Goal: Task Accomplishment & Management: Manage account settings

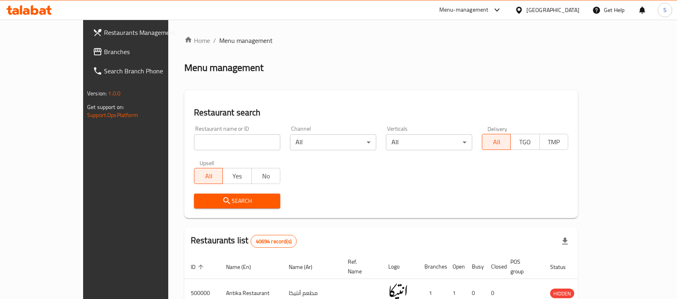
scroll to position [20, 0]
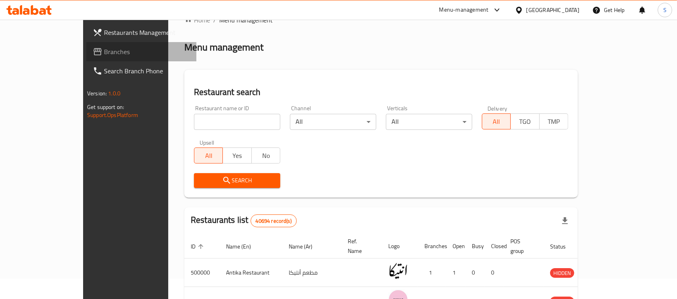
click at [104, 56] on span "Branches" at bounding box center [147, 52] width 86 height 10
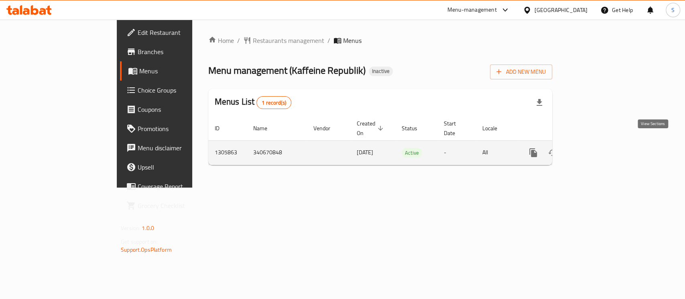
click at [596, 148] on icon "enhanced table" at bounding box center [592, 153] width 10 height 10
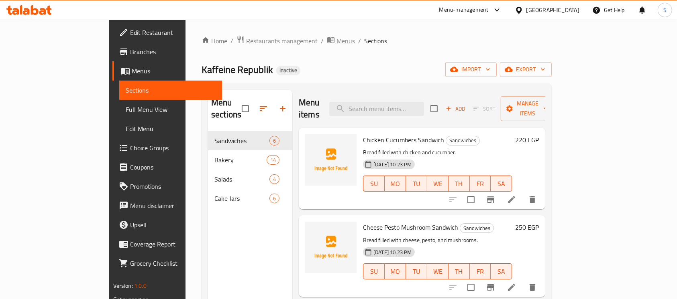
click at [336, 38] on span "Menus" at bounding box center [345, 41] width 18 height 10
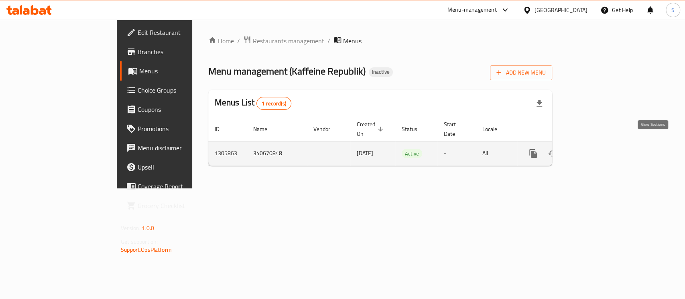
click at [596, 149] on icon "enhanced table" at bounding box center [592, 154] width 10 height 10
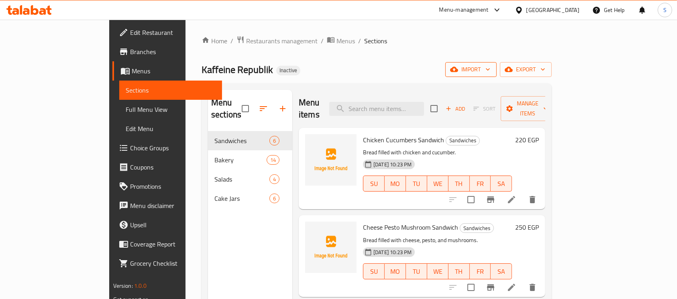
click at [490, 69] on span "import" at bounding box center [471, 70] width 39 height 10
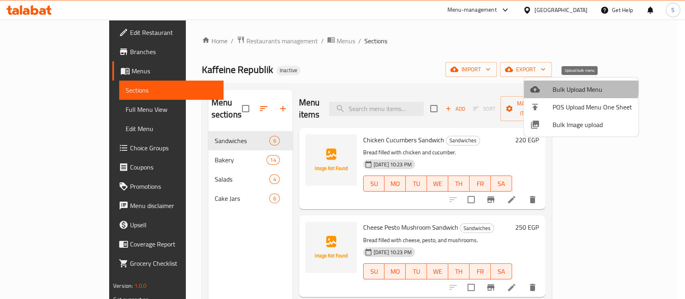
click at [559, 85] on span "Bulk Upload Menu" at bounding box center [592, 90] width 79 height 10
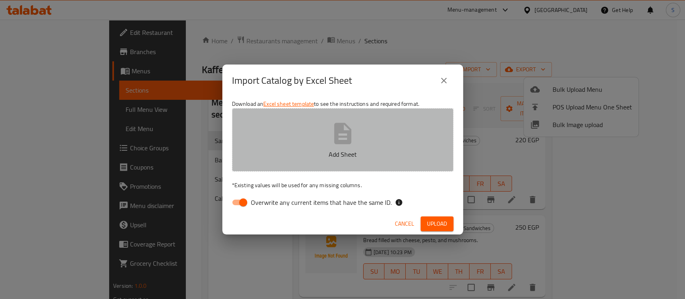
click at [354, 136] on icon "button" at bounding box center [343, 134] width 26 height 26
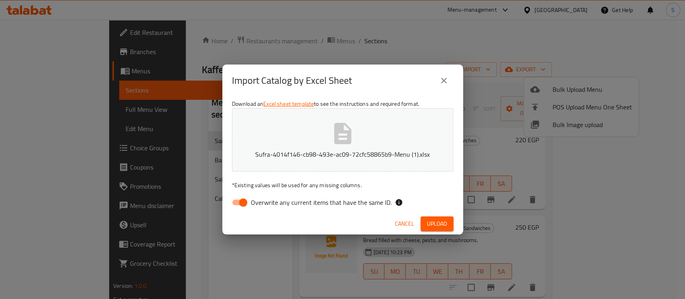
click at [242, 203] on input "Overwrite any current items that have the same ID." at bounding box center [243, 202] width 46 height 15
checkbox input "false"
click at [431, 221] on span "Upload" at bounding box center [437, 224] width 20 height 10
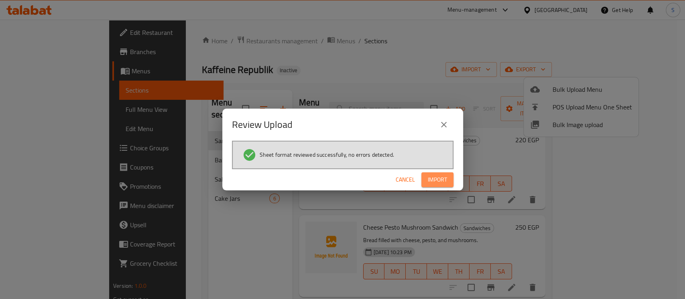
click at [444, 180] on span "Import" at bounding box center [437, 180] width 19 height 10
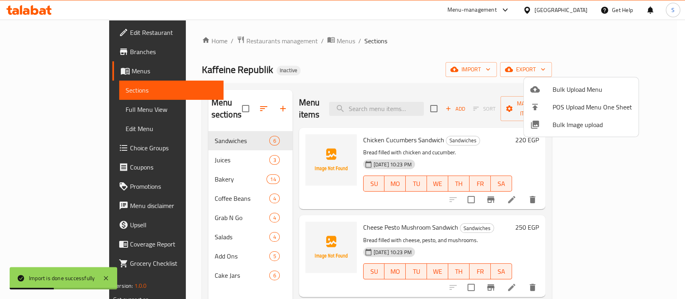
click at [436, 64] on div at bounding box center [342, 149] width 685 height 299
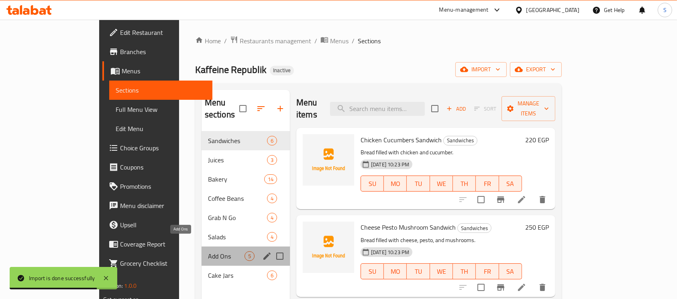
click at [208, 252] on span "Add Ons" at bounding box center [226, 257] width 37 height 10
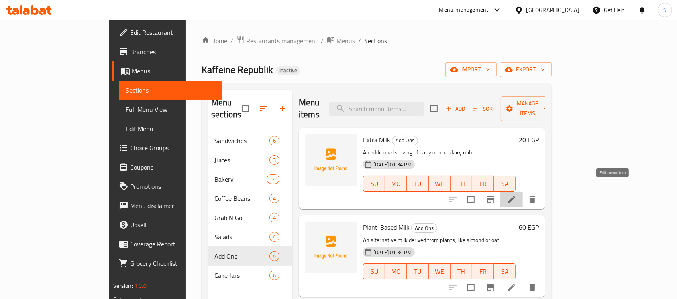
click at [516, 195] on icon at bounding box center [512, 200] width 10 height 10
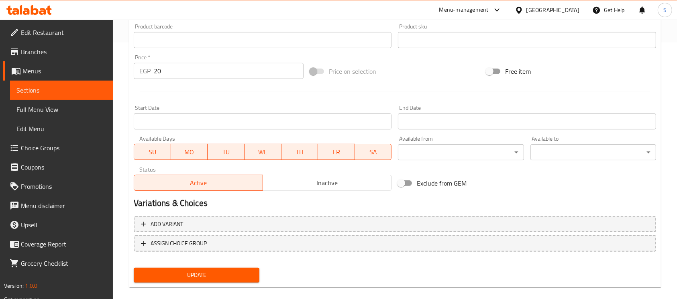
scroll to position [268, 0]
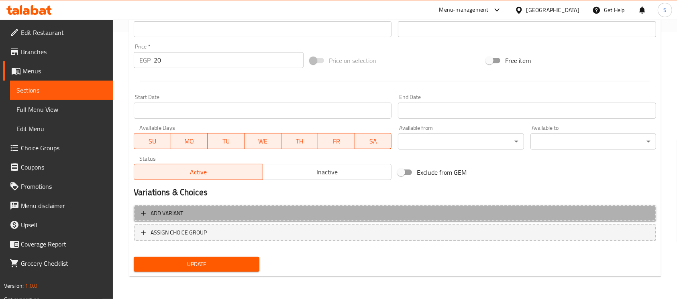
click at [357, 217] on span "Add variant" at bounding box center [395, 214] width 508 height 10
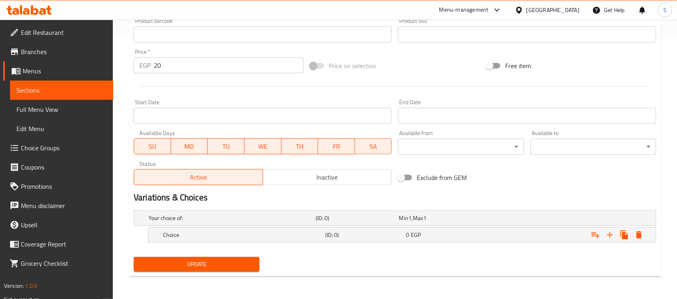
scroll to position [263, 0]
click at [611, 238] on icon "Expand" at bounding box center [610, 235] width 10 height 10
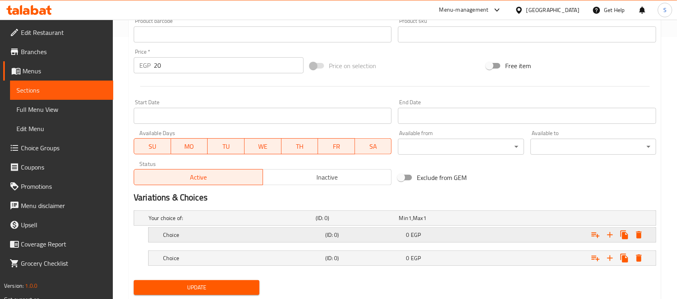
click at [267, 222] on h5 "Choice" at bounding box center [231, 218] width 164 height 8
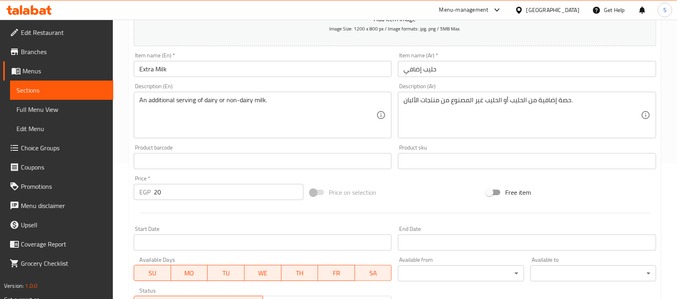
scroll to position [135, 0]
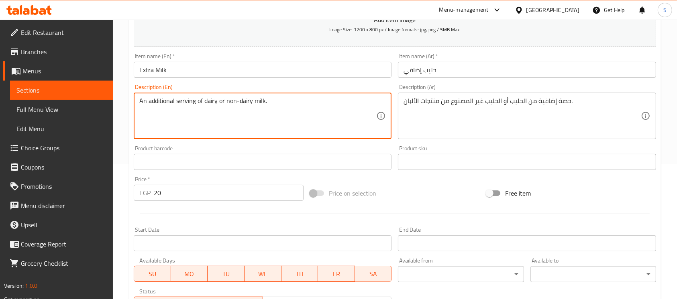
click at [211, 100] on textarea "An additional serving of dairy or non-dairy milk." at bounding box center [257, 116] width 237 height 38
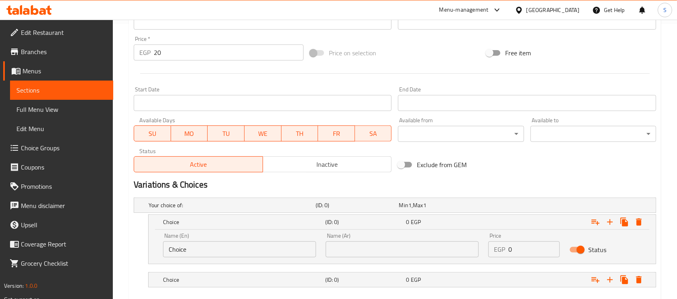
scroll to position [320, 0]
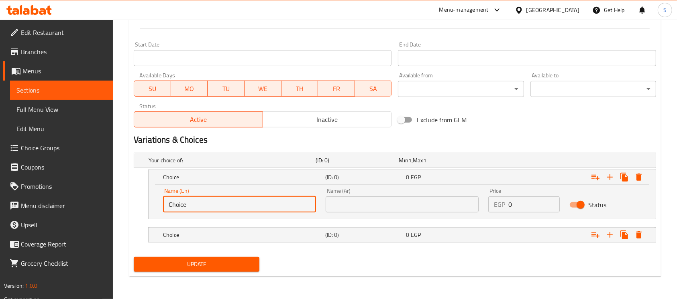
click at [230, 209] on input "Choice" at bounding box center [239, 205] width 153 height 16
paste input "dairy"
click at [230, 209] on input "dairy" at bounding box center [239, 205] width 153 height 16
type input "dairy"
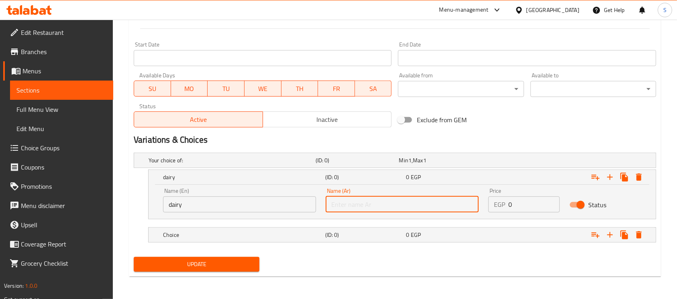
click at [346, 207] on input "text" at bounding box center [402, 205] width 153 height 16
type input "منتاجت البان"
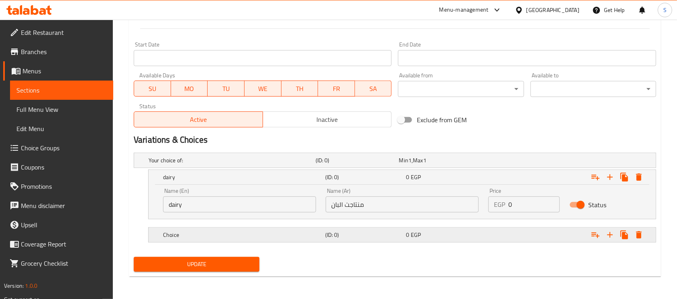
click at [386, 165] on h5 "(ID: 0)" at bounding box center [356, 161] width 80 height 8
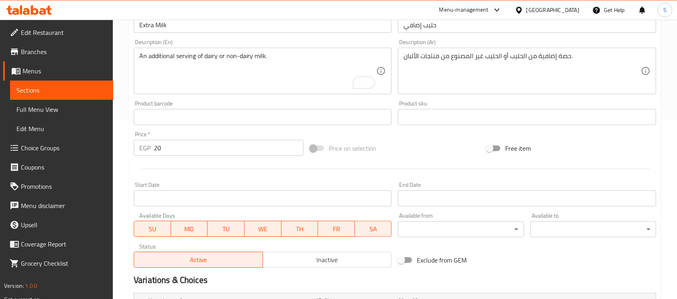
scroll to position [179, 0]
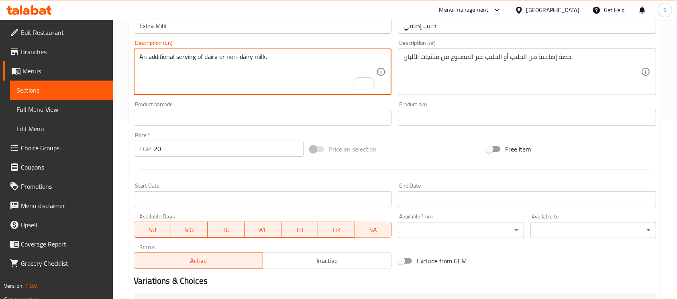
drag, startPoint x: 225, startPoint y: 56, endPoint x: 252, endPoint y: 59, distance: 27.4
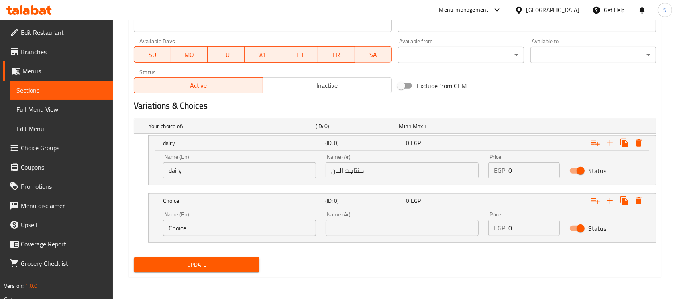
click at [260, 234] on input "Choice" at bounding box center [239, 228] width 153 height 16
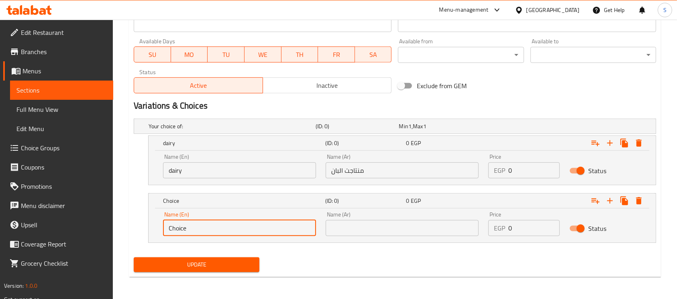
click at [260, 234] on input "Choice" at bounding box center [239, 228] width 153 height 16
paste input "non-dairy"
click at [260, 234] on input "non-dairy" at bounding box center [239, 228] width 153 height 16
type input "non-dairy"
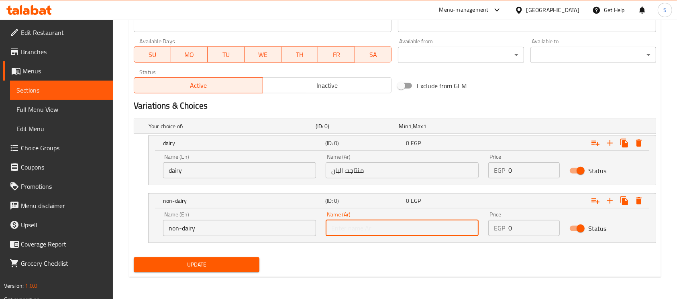
click at [383, 228] on input "text" at bounding box center [402, 228] width 153 height 16
type input "غير منتجات الالبان"
click at [134, 258] on button "Update" at bounding box center [197, 265] width 126 height 15
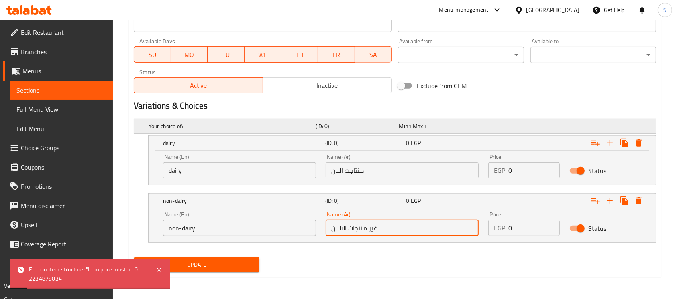
scroll to position [0, 0]
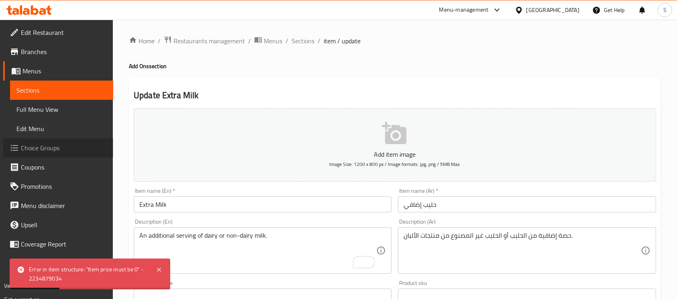
click at [75, 153] on link "Choice Groups" at bounding box center [58, 148] width 110 height 19
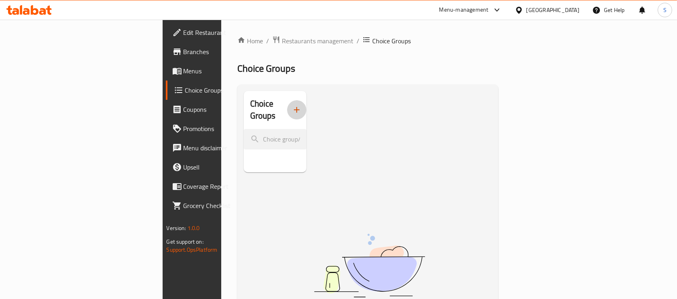
click at [287, 100] on button "button" at bounding box center [296, 109] width 19 height 19
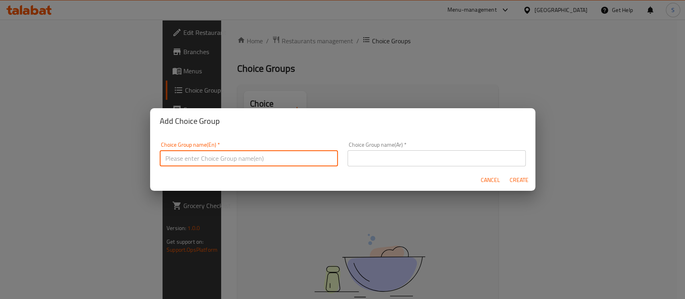
click at [320, 161] on input "text" at bounding box center [249, 159] width 178 height 16
type input "Your Choice Of:"
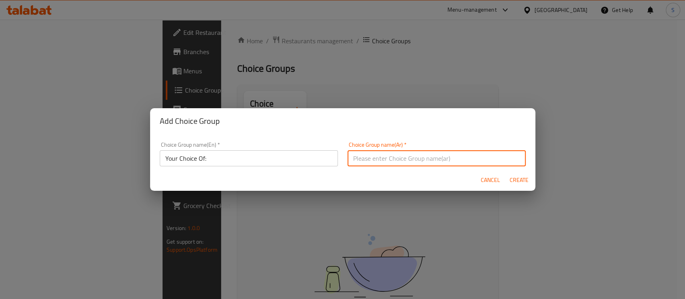
click at [385, 155] on input "text" at bounding box center [437, 159] width 178 height 16
type input "إختيارك من:"
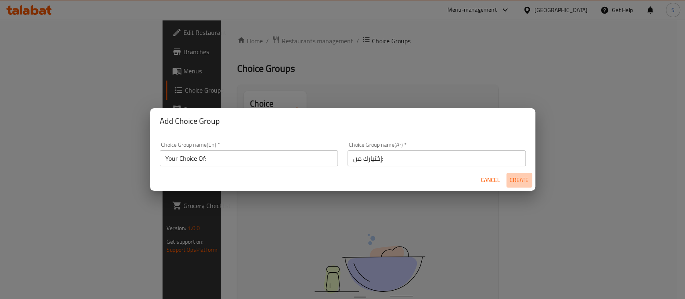
click at [520, 178] on span "Create" at bounding box center [519, 180] width 19 height 10
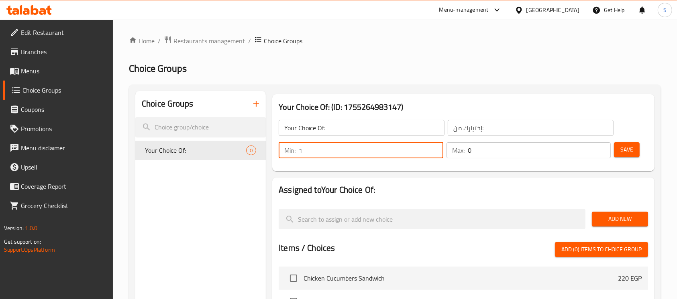
type input "1"
click at [433, 148] on input "1" at bounding box center [371, 151] width 145 height 16
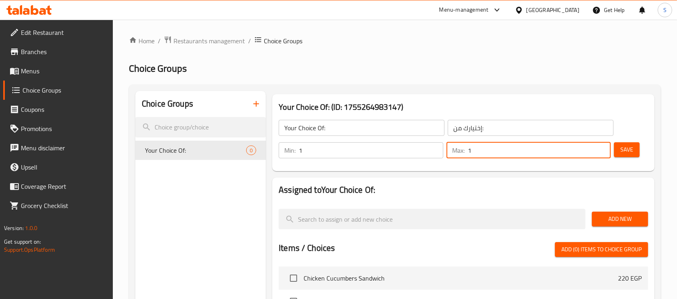
type input "1"
click at [602, 148] on input "1" at bounding box center [539, 151] width 143 height 16
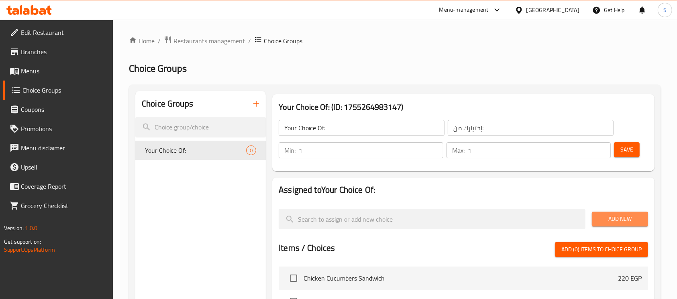
click at [631, 225] on button "Add New" at bounding box center [620, 219] width 56 height 15
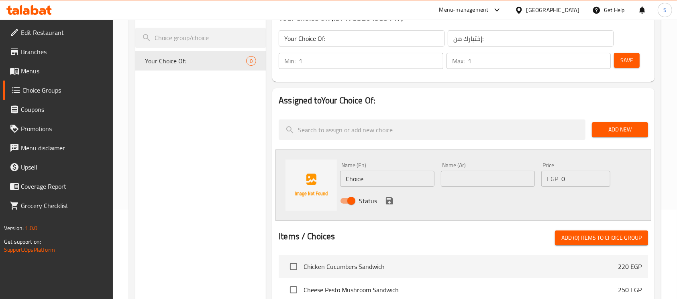
scroll to position [90, 0]
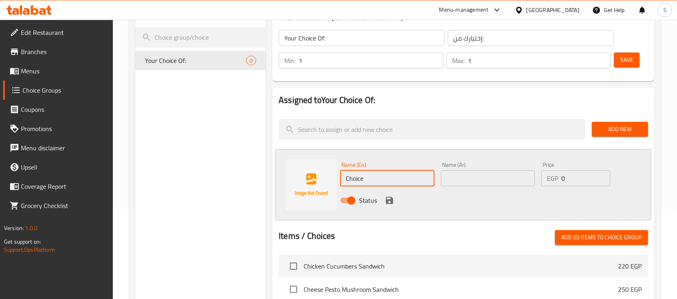
click at [375, 177] on input "Choice" at bounding box center [387, 179] width 94 height 16
paste input "non-dairy"
click at [376, 177] on input "Choicenon-dairy" at bounding box center [387, 179] width 94 height 16
paste input "text"
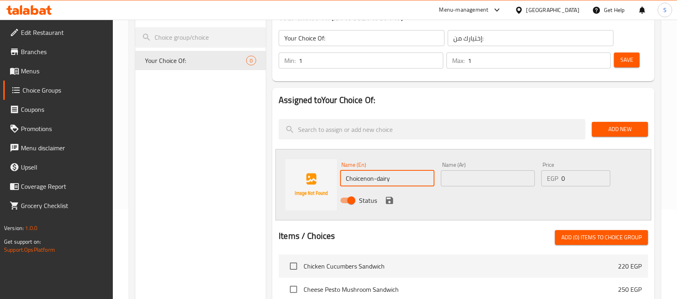
click at [376, 177] on input "Choicenon-dairy" at bounding box center [387, 179] width 94 height 16
type input "non-dairy"
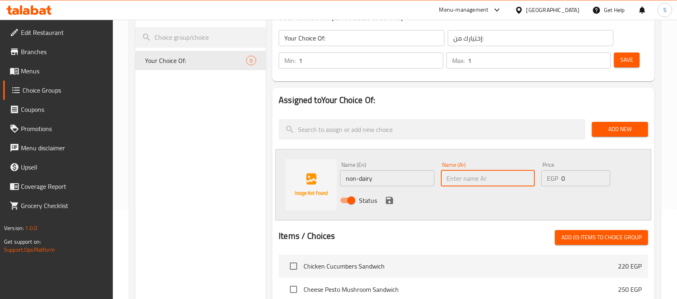
click at [456, 182] on input "text" at bounding box center [488, 179] width 94 height 16
type input "غير منتجات الالبان"
click at [365, 180] on input "non-dairy" at bounding box center [387, 179] width 94 height 16
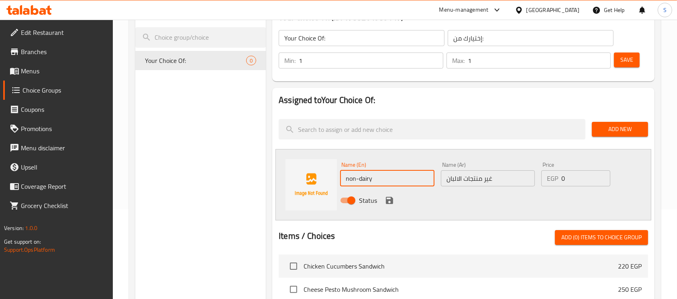
click at [365, 180] on input "non-dairy" at bounding box center [387, 179] width 94 height 16
click at [391, 201] on icon "save" at bounding box center [389, 200] width 7 height 7
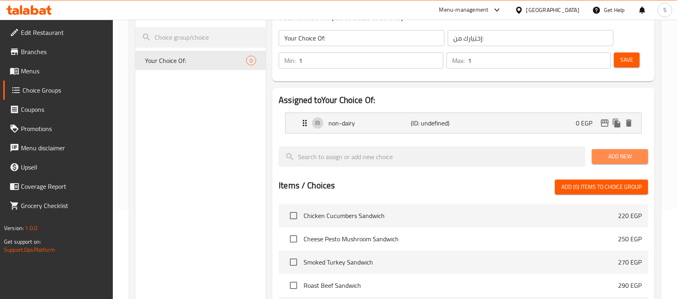
click at [627, 157] on span "Add New" at bounding box center [619, 157] width 43 height 10
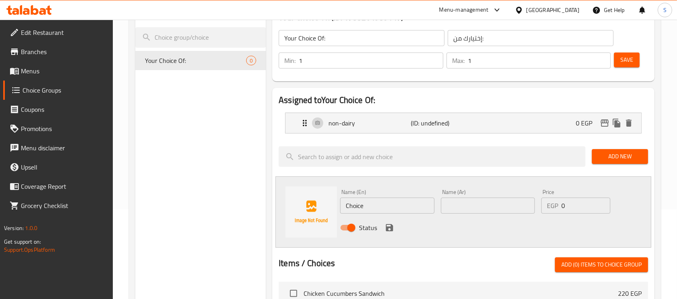
click at [391, 214] on div "Name (En) Choice Name (En)" at bounding box center [387, 201] width 100 height 31
click at [404, 207] on input "Choice" at bounding box center [387, 206] width 94 height 16
paste input "dairy"
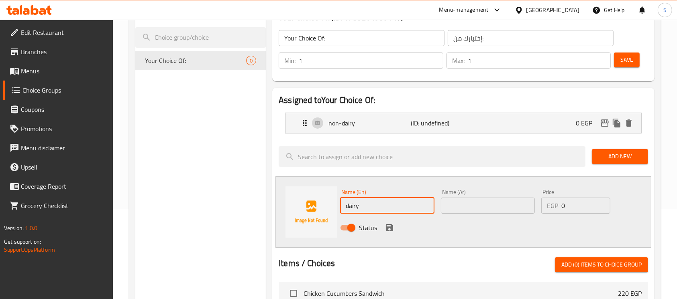
type input "dairy"
click at [477, 214] on div "Name (Ar) Name (Ar)" at bounding box center [488, 201] width 100 height 31
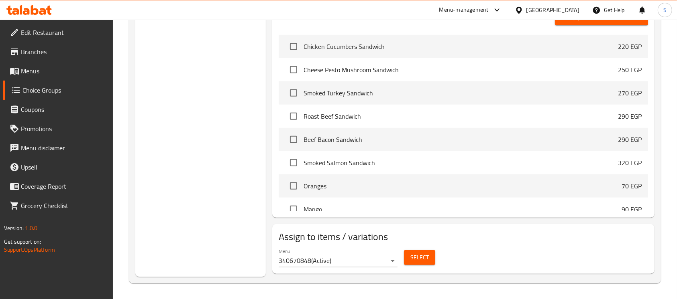
click at [477, 214] on div "Assigned to Your Choice Of: non-dairy (ID: undefined) 0 EGP Name (En) non-dairy…" at bounding box center [463, 29] width 382 height 377
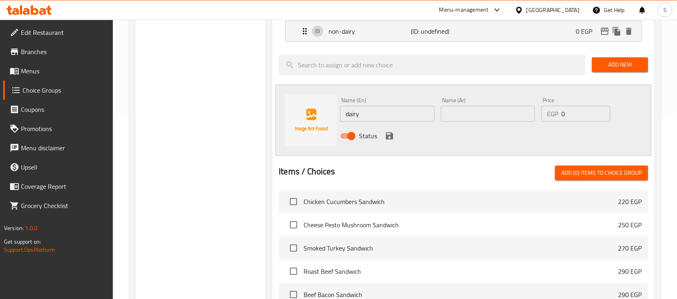
scroll to position [181, 0]
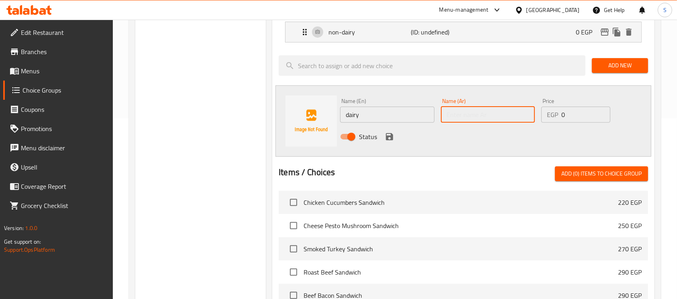
click at [457, 108] on input "text" at bounding box center [488, 115] width 94 height 16
type input "منتجات الالبان"
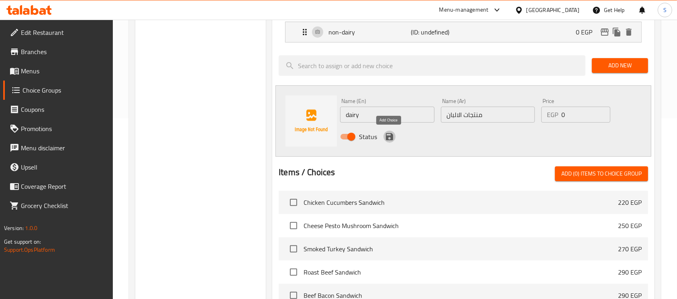
click at [393, 136] on icon "save" at bounding box center [390, 137] width 10 height 10
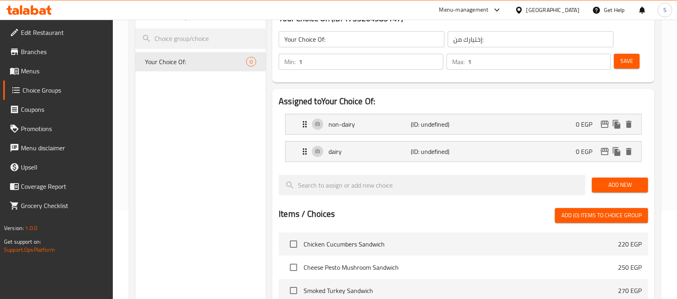
scroll to position [85, 0]
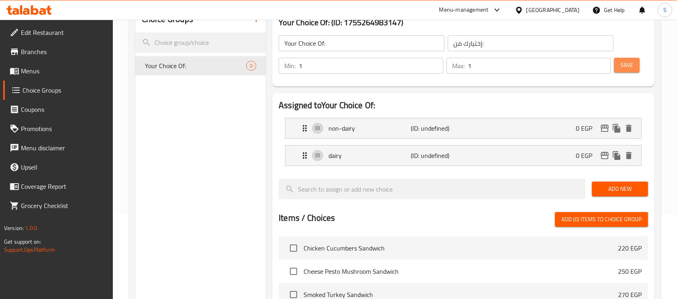
click at [627, 66] on span "Save" at bounding box center [626, 65] width 13 height 10
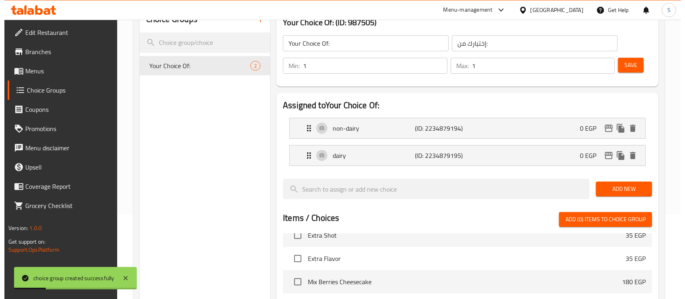
scroll to position [287, 0]
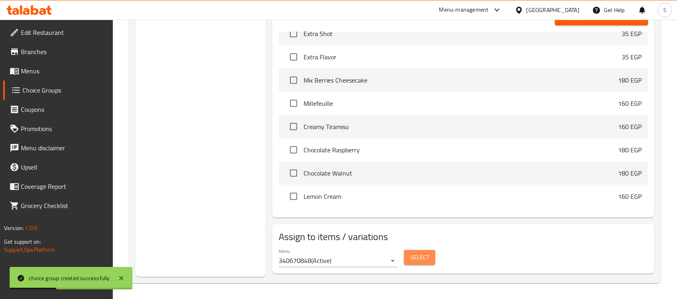
click at [416, 261] on span "Select" at bounding box center [419, 258] width 18 height 10
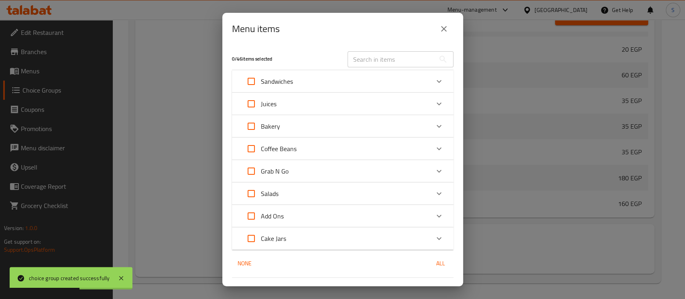
scroll to position [19, 0]
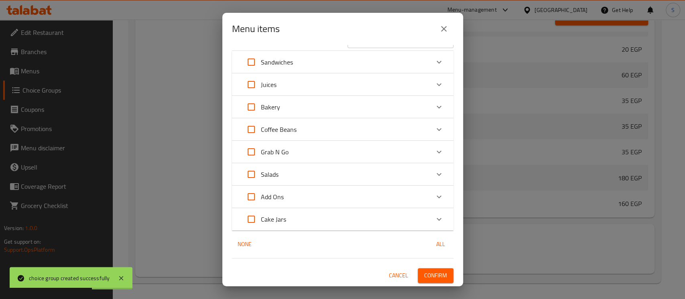
click at [344, 198] on div "Add Ons" at bounding box center [336, 196] width 188 height 19
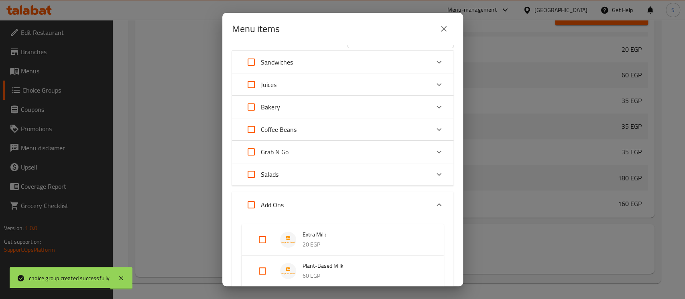
scroll to position [74, 0]
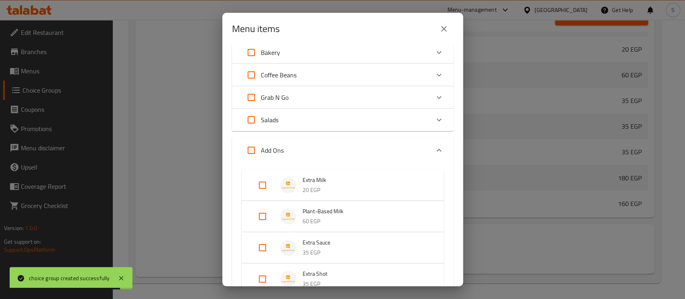
click at [273, 183] on div "Expand" at bounding box center [269, 185] width 22 height 19
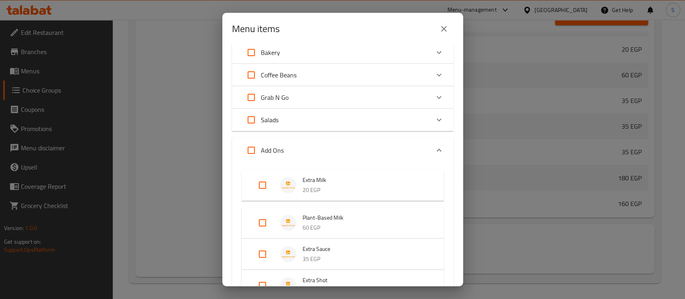
click at [267, 181] on input "Expand" at bounding box center [262, 185] width 19 height 19
checkbox input "true"
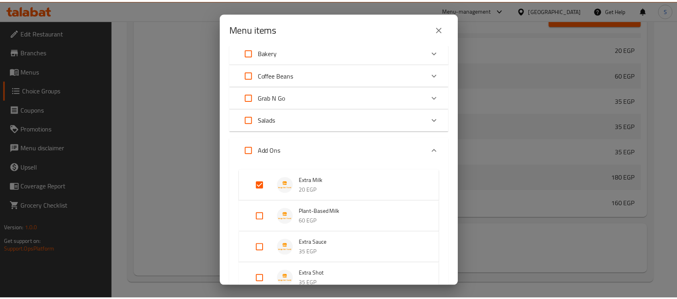
scroll to position [211, 0]
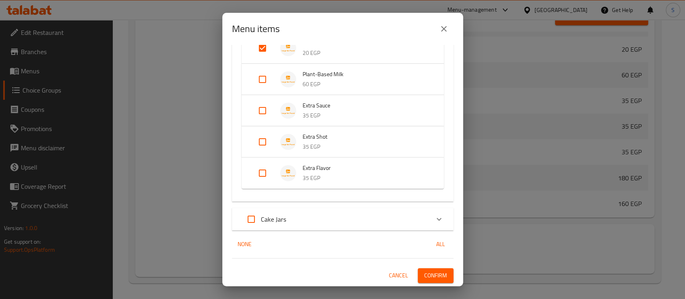
click at [424, 275] on span "Confirm" at bounding box center [435, 276] width 23 height 10
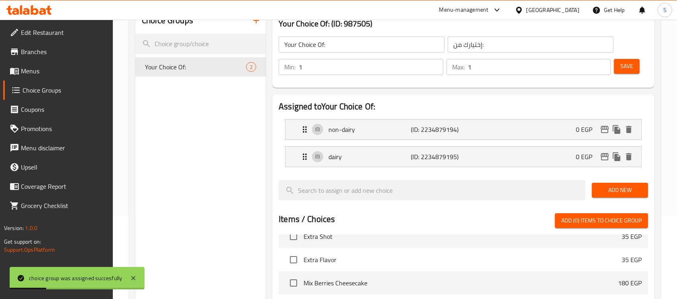
scroll to position [0, 0]
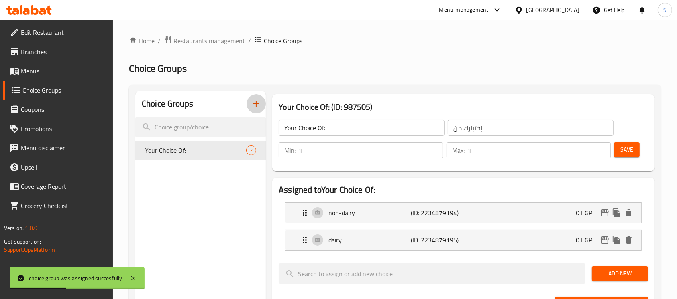
click at [261, 102] on icon "button" at bounding box center [256, 104] width 10 height 10
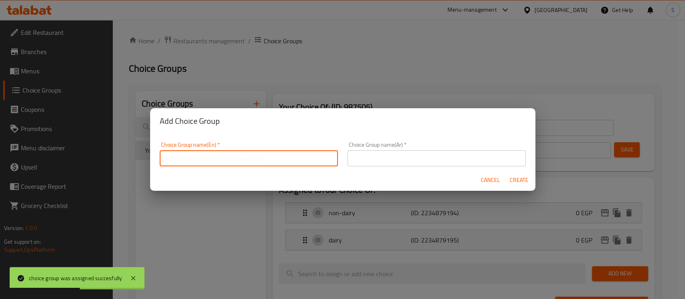
click at [279, 157] on input "text" at bounding box center [249, 159] width 178 height 16
type input "Your Choice Of:-"
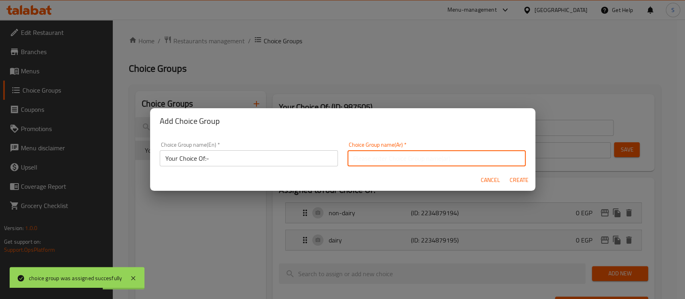
drag, startPoint x: 412, startPoint y: 162, endPoint x: 427, endPoint y: 180, distance: 23.6
click at [427, 180] on form "Choice Group name(En)   * Your Choice Of:- Choice Group name(En) * Choice Group…" at bounding box center [342, 162] width 385 height 57
type input "إختيارك من:-"
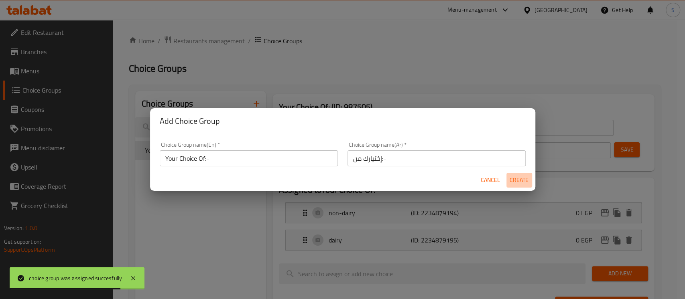
click at [516, 181] on span "Create" at bounding box center [519, 180] width 19 height 10
type input "Your Choice Of:-"
type input "إختيارك من:-"
type input "0"
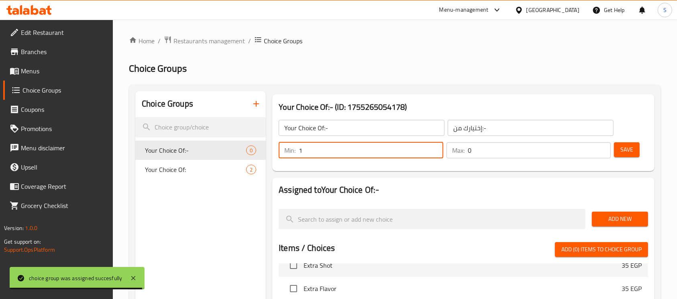
type input "1"
click at [436, 146] on input "1" at bounding box center [371, 151] width 145 height 16
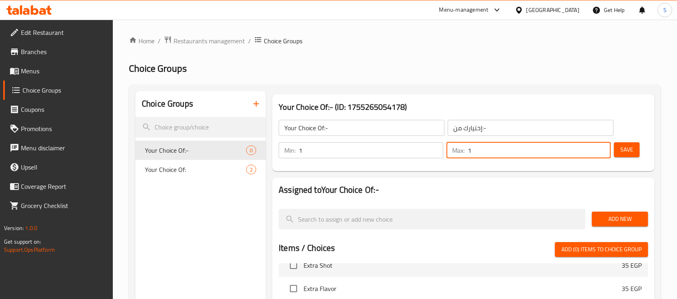
type input "1"
click at [603, 149] on input "1" at bounding box center [539, 151] width 143 height 16
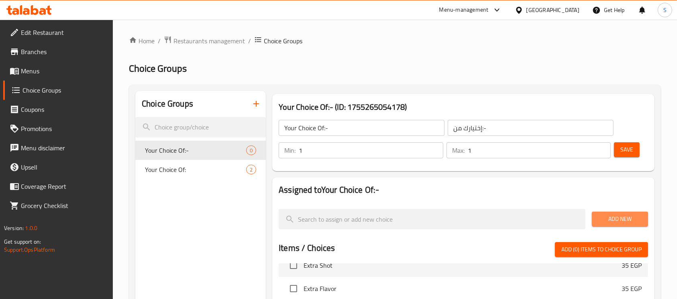
click at [617, 222] on span "Add New" at bounding box center [619, 219] width 43 height 10
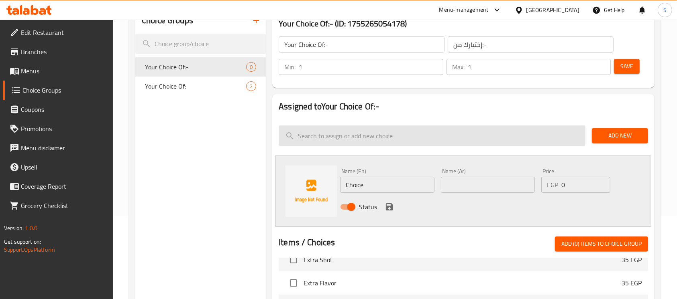
scroll to position [87, 0]
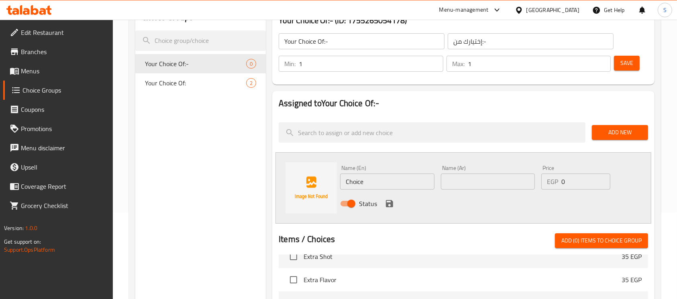
click at [386, 181] on input "Choice" at bounding box center [387, 182] width 94 height 16
paste input "almond"
click at [459, 181] on input "text" at bounding box center [488, 182] width 94 height 16
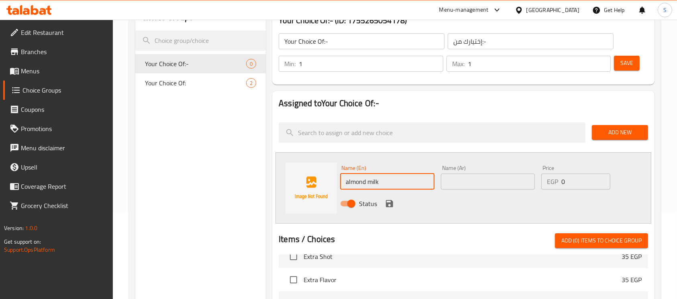
click at [397, 181] on input "almond milk" at bounding box center [387, 182] width 94 height 16
paste input "syrup"
click at [397, 181] on input "syrup" at bounding box center [387, 182] width 94 height 16
type input "syrup"
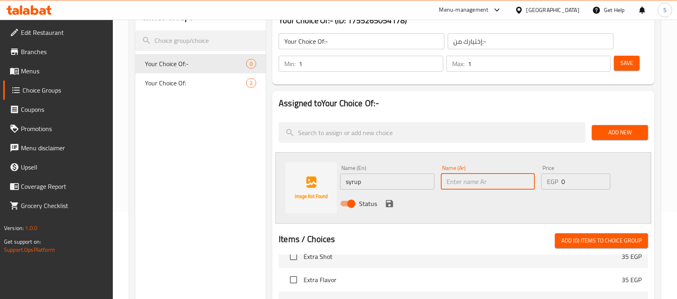
click at [453, 181] on input "text" at bounding box center [488, 182] width 94 height 16
type input "شراب"
click at [388, 202] on icon "save" at bounding box center [390, 204] width 10 height 10
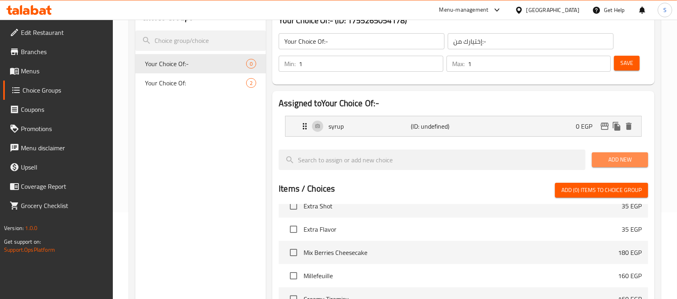
click at [608, 162] on span "Add New" at bounding box center [619, 160] width 43 height 10
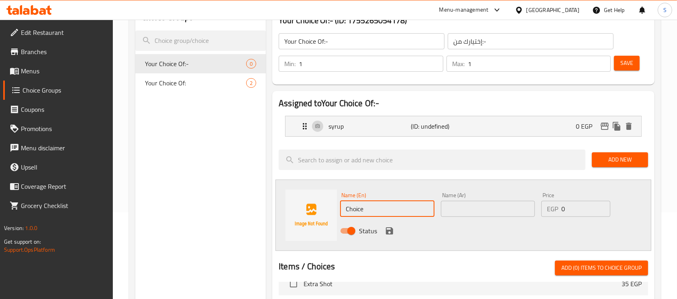
click at [406, 216] on input "Choice" at bounding box center [387, 209] width 94 height 16
paste input "sau"
click at [406, 216] on input "sauce" at bounding box center [387, 209] width 94 height 16
type input "sauce"
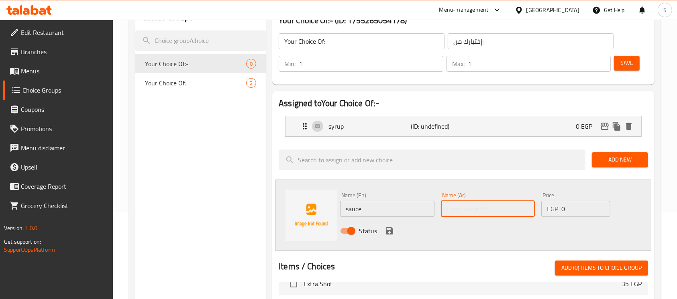
click at [476, 211] on input "text" at bounding box center [488, 209] width 94 height 16
type input "صوص"
click at [386, 228] on icon "save" at bounding box center [389, 231] width 7 height 7
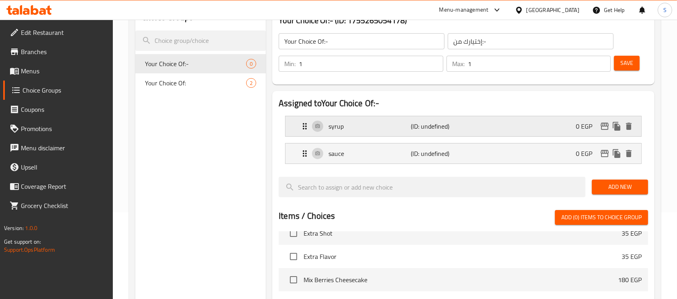
click at [359, 124] on p "syrup" at bounding box center [369, 127] width 82 height 10
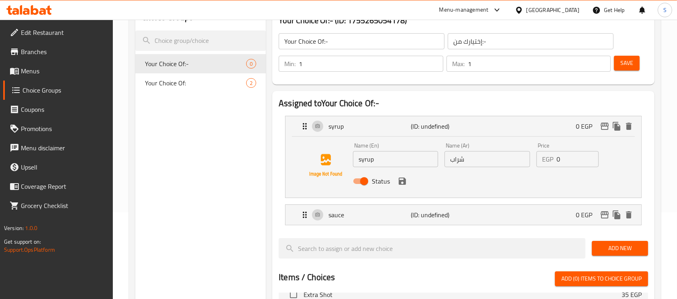
click at [357, 162] on input "syrup" at bounding box center [395, 159] width 85 height 16
paste input "flavored"
type input "flavored syrup"
click at [513, 160] on input "شراب" at bounding box center [486, 159] width 85 height 16
click at [511, 158] on input "شرابمنكه" at bounding box center [486, 159] width 85 height 16
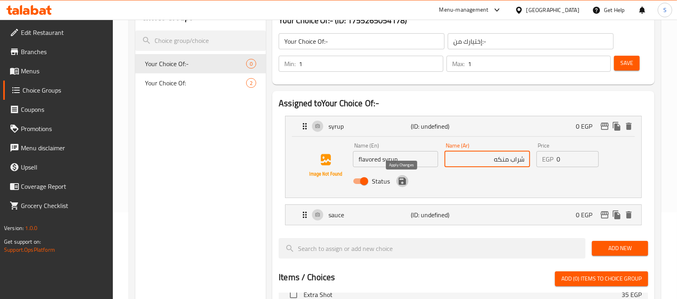
click at [399, 181] on icon "save" at bounding box center [402, 181] width 7 height 7
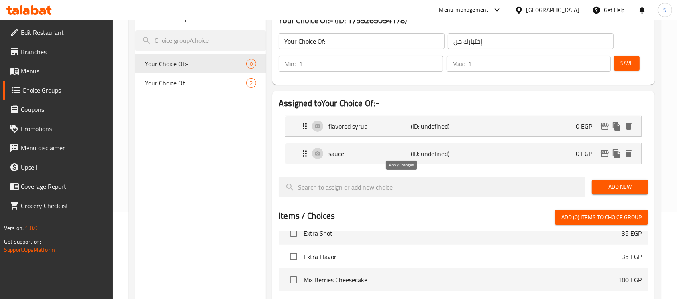
type input "شراب منكه"
click at [627, 61] on span "Save" at bounding box center [626, 63] width 13 height 10
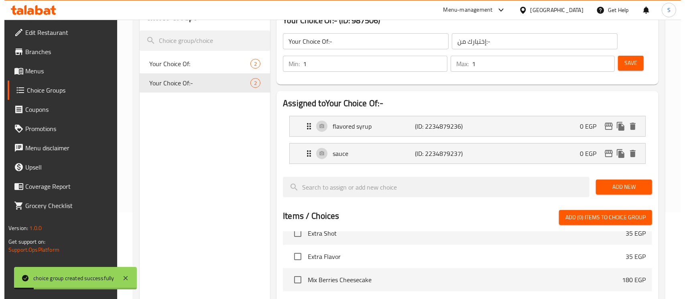
scroll to position [287, 0]
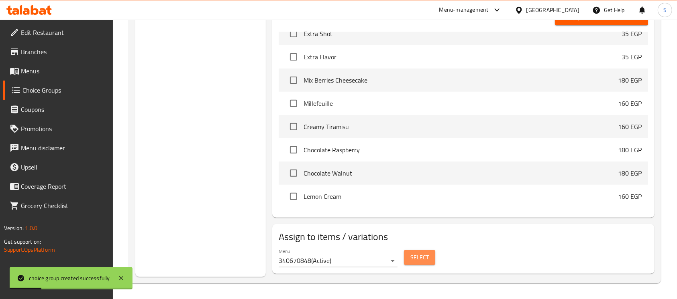
click at [417, 257] on span "Select" at bounding box center [419, 258] width 18 height 10
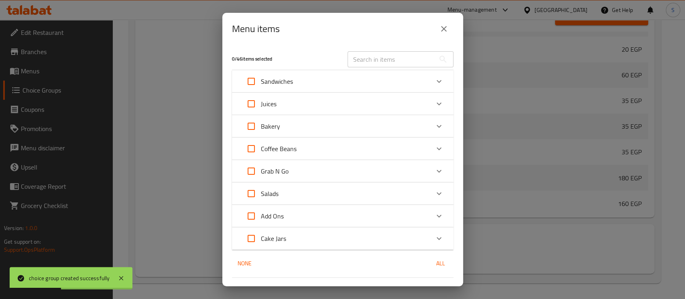
scroll to position [19, 0]
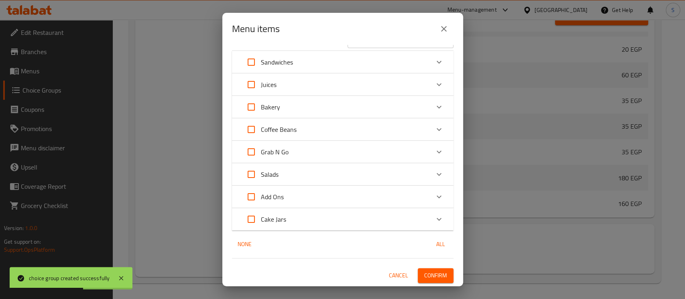
click at [328, 186] on div "Add Ons" at bounding box center [343, 197] width 222 height 22
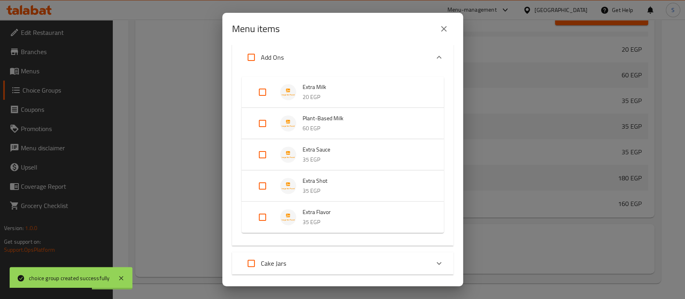
scroll to position [211, 0]
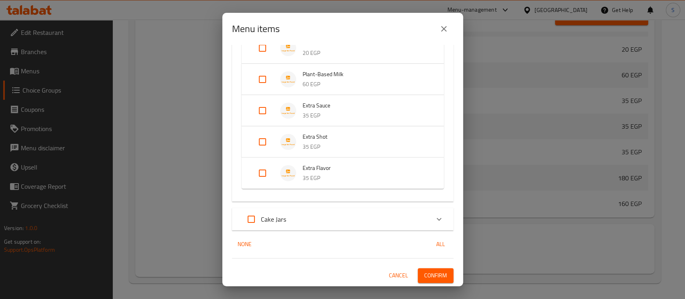
click at [254, 81] on input "Expand" at bounding box center [262, 79] width 19 height 19
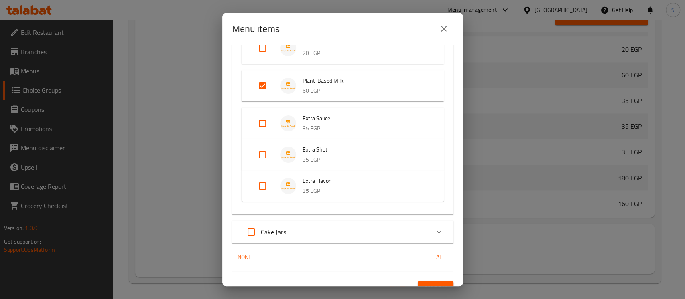
click at [254, 81] on input "Expand" at bounding box center [262, 85] width 19 height 19
checkbox input "false"
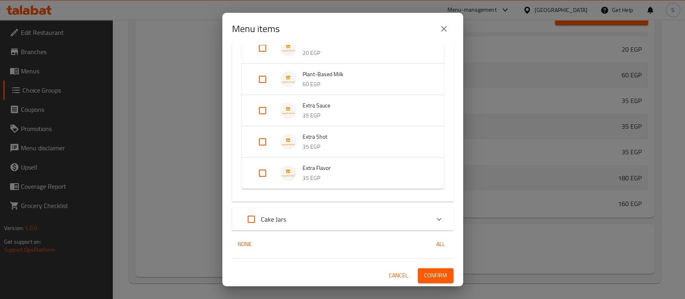
click at [259, 112] on input "Expand" at bounding box center [262, 110] width 19 height 19
checkbox input "true"
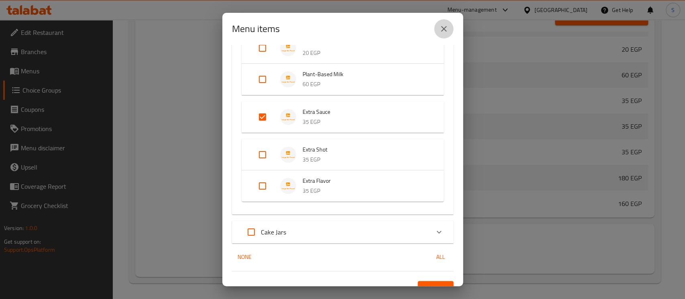
click at [441, 26] on icon "close" at bounding box center [444, 29] width 6 height 6
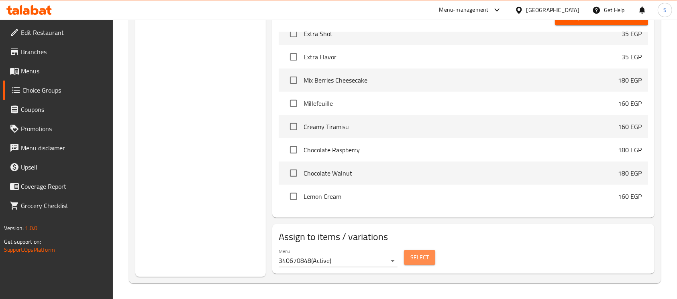
click at [420, 260] on span "Select" at bounding box center [419, 258] width 18 height 10
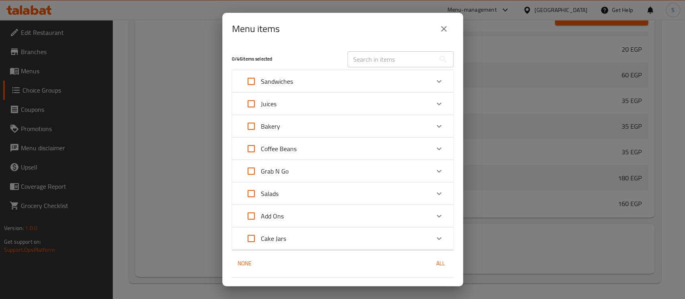
click at [353, 214] on div "Add Ons" at bounding box center [336, 216] width 188 height 19
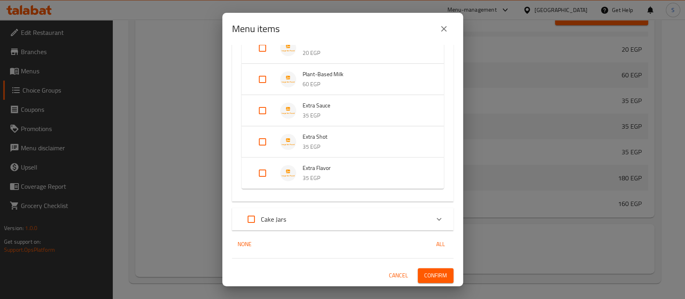
click at [264, 105] on input "Expand" at bounding box center [262, 110] width 19 height 19
checkbox input "true"
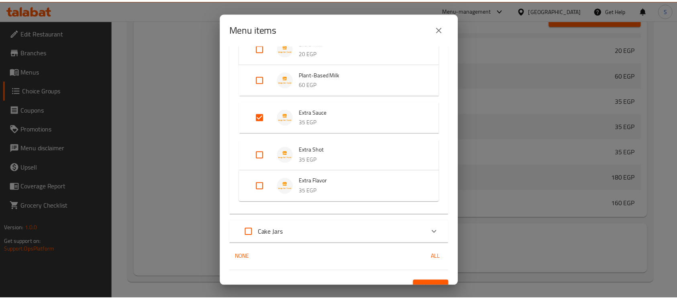
scroll to position [224, 0]
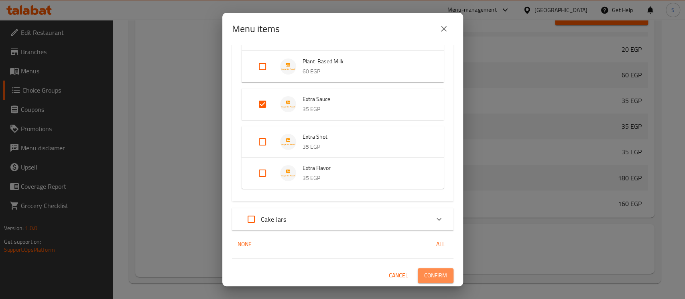
click at [444, 276] on button "Confirm" at bounding box center [436, 276] width 36 height 15
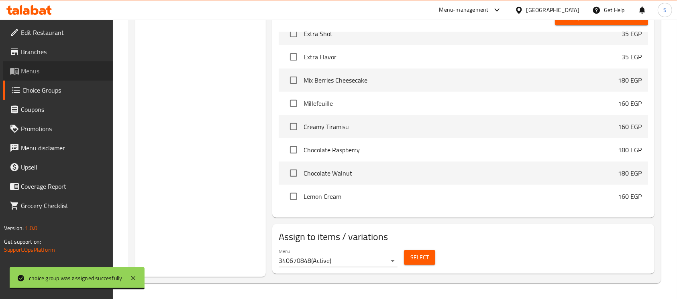
click at [40, 72] on span "Menus" at bounding box center [64, 71] width 86 height 10
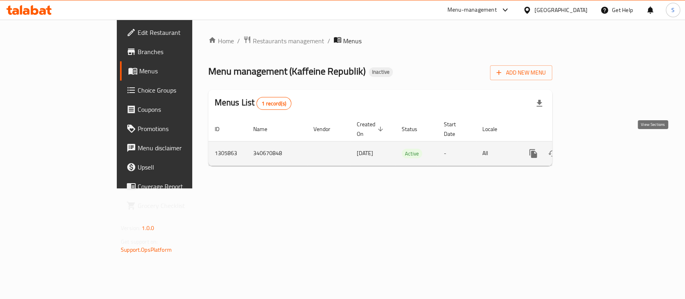
click at [595, 150] on icon "enhanced table" at bounding box center [591, 153] width 7 height 7
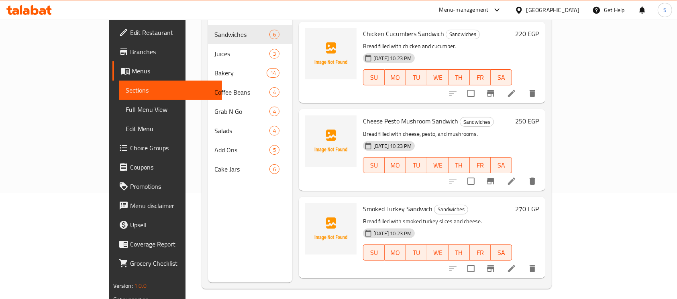
scroll to position [112, 0]
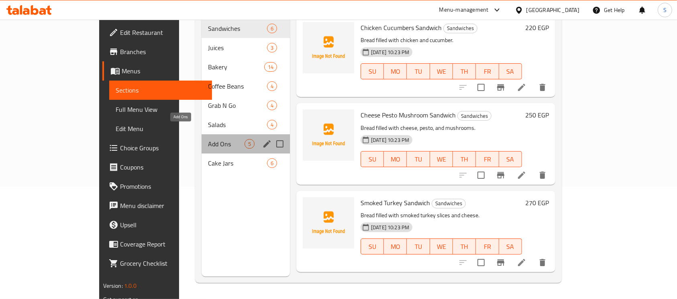
click at [208, 139] on span "Add Ons" at bounding box center [226, 144] width 37 height 10
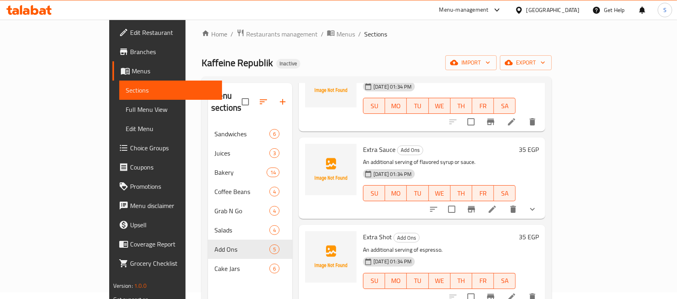
scroll to position [83, 0]
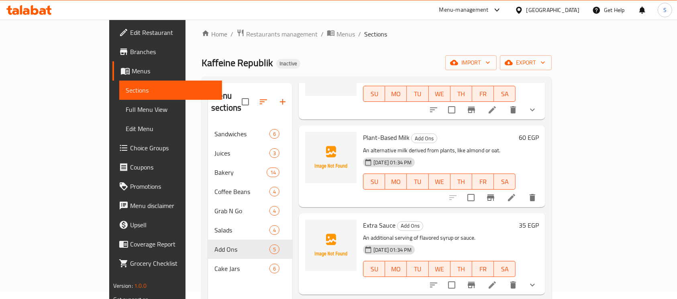
click at [363, 132] on span "Plant-Based Milk" at bounding box center [386, 138] width 47 height 12
copy h6 "Plant-Based Milk"
click at [537, 193] on icon "delete" at bounding box center [533, 198] width 10 height 10
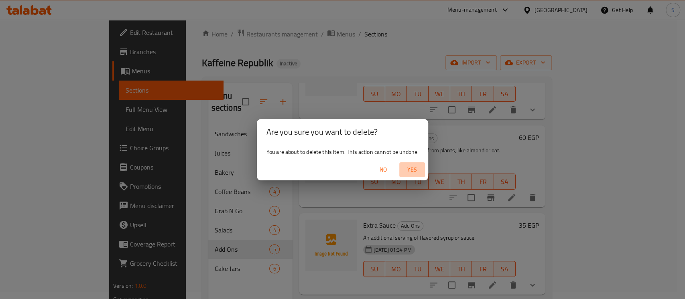
click at [412, 171] on span "Yes" at bounding box center [412, 170] width 19 height 10
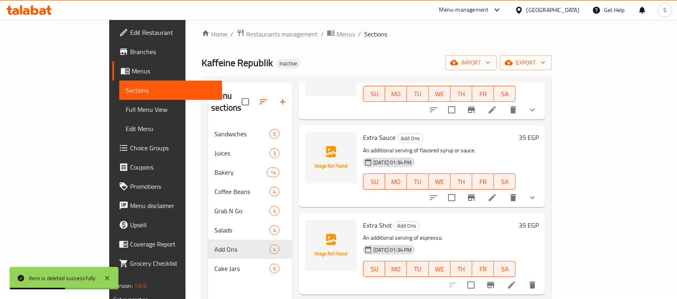
scroll to position [71, 0]
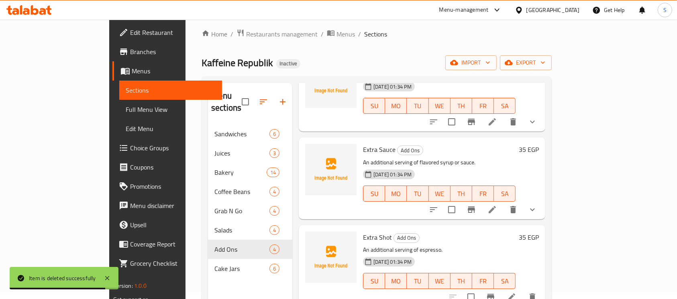
click at [363, 144] on span "Extra Sauce" at bounding box center [379, 150] width 33 height 12
copy h6 "Extra Sauce"
click at [363, 144] on span "Extra Sauce" at bounding box center [379, 150] width 33 height 12
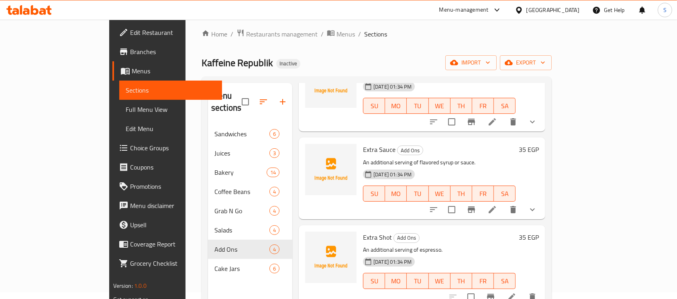
click at [515, 158] on p "An additional serving of flavored syrup or sauce." at bounding box center [439, 163] width 153 height 10
click at [518, 205] on icon "delete" at bounding box center [513, 210] width 10 height 10
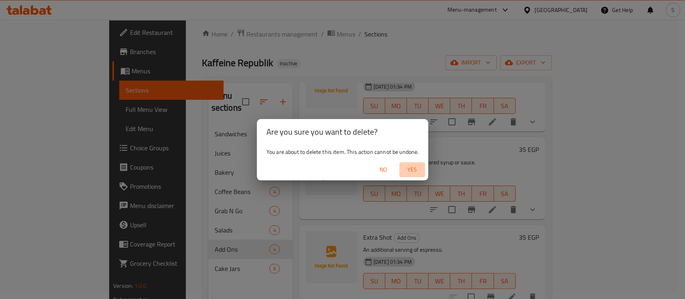
click at [413, 163] on button "Yes" at bounding box center [412, 170] width 26 height 15
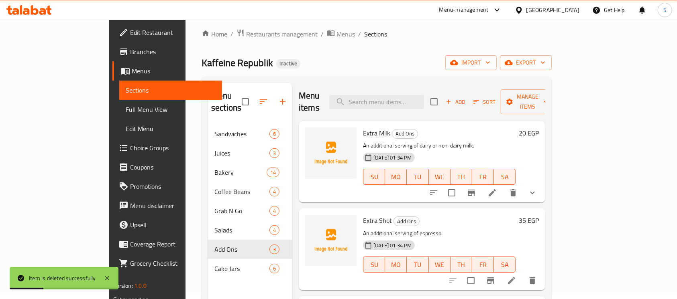
scroll to position [0, 0]
click at [126, 111] on span "Full Menu View" at bounding box center [171, 110] width 90 height 10
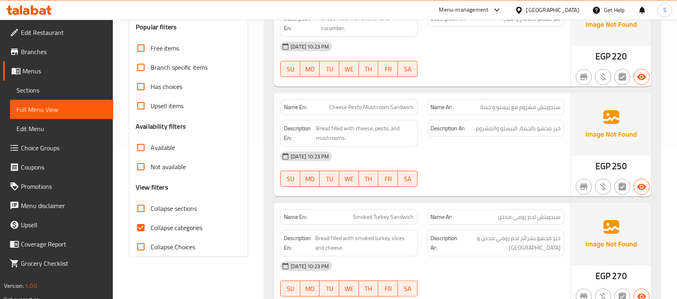
scroll to position [157, 0]
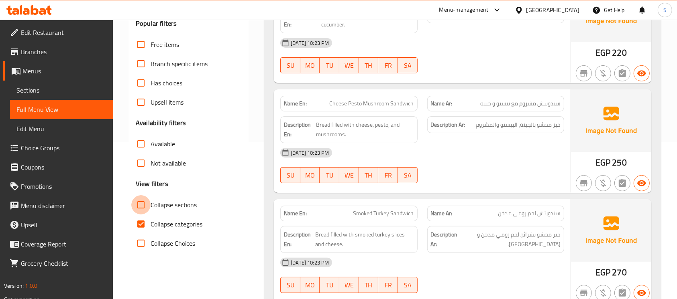
click at [141, 206] on input "Collapse sections" at bounding box center [140, 205] width 19 height 19
checkbox input "true"
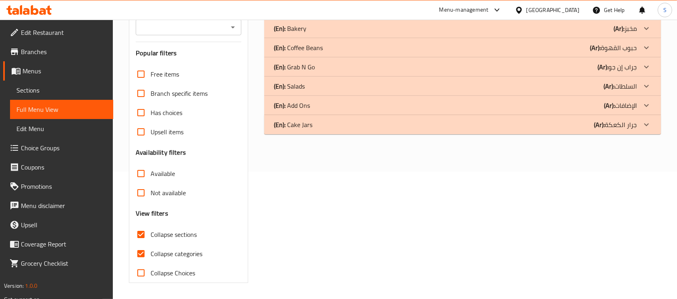
scroll to position [128, 0]
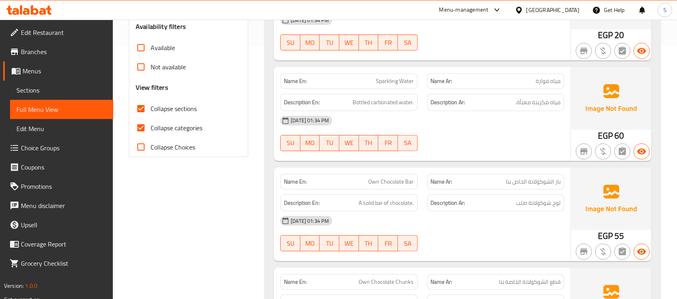
scroll to position [259, 0]
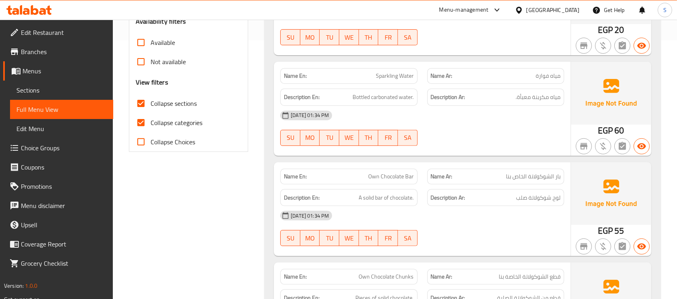
click at [177, 121] on span "Collapse categories" at bounding box center [177, 123] width 52 height 10
click at [151, 121] on input "Collapse categories" at bounding box center [140, 122] width 19 height 19
checkbox input "false"
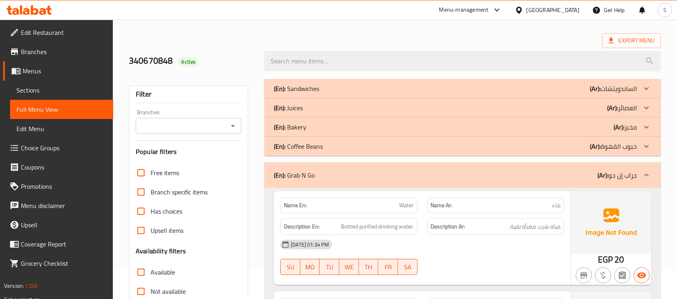
scroll to position [11, 0]
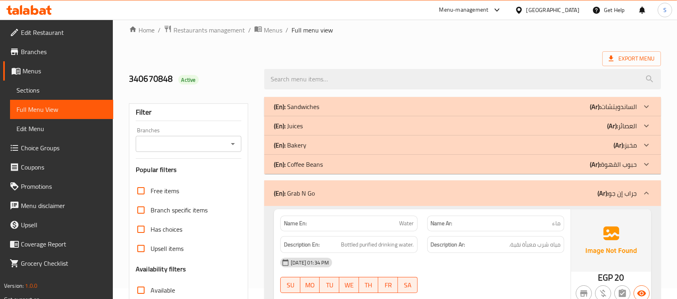
click at [599, 113] on b "(Ar):" at bounding box center [595, 107] width 11 height 12
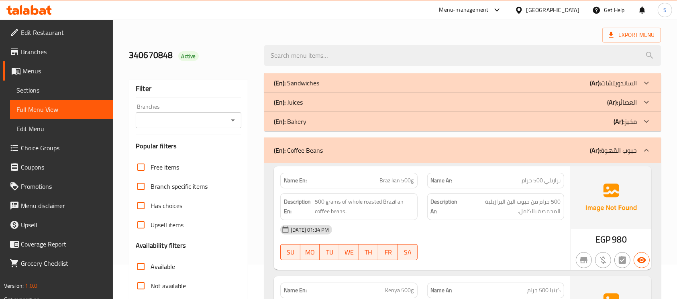
scroll to position [20, 0]
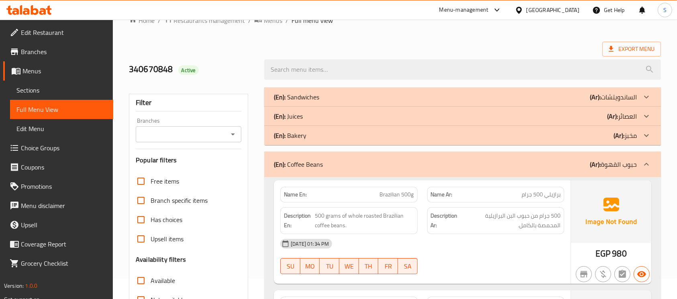
click at [603, 107] on div "(En): Juices (Ar): العصائر" at bounding box center [462, 97] width 397 height 19
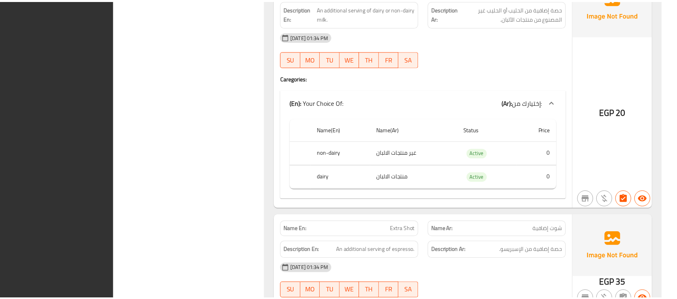
scroll to position [1696, 0]
